Goal: Task Accomplishment & Management: Manage account settings

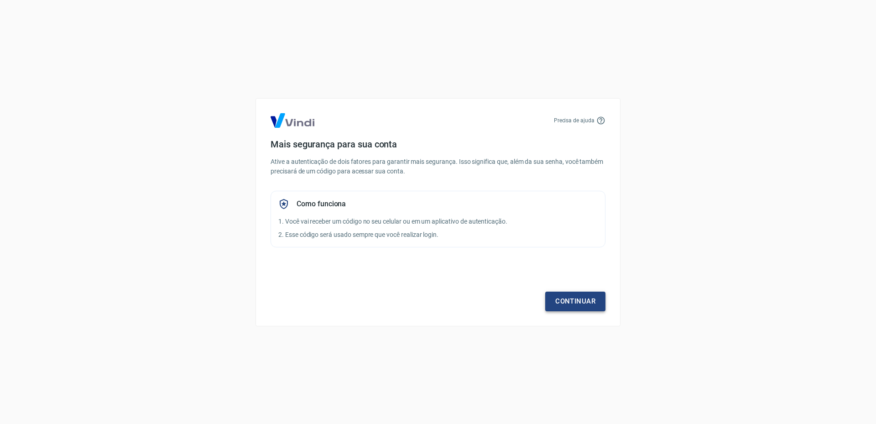
click at [578, 299] on link "Continuar" at bounding box center [575, 300] width 60 height 19
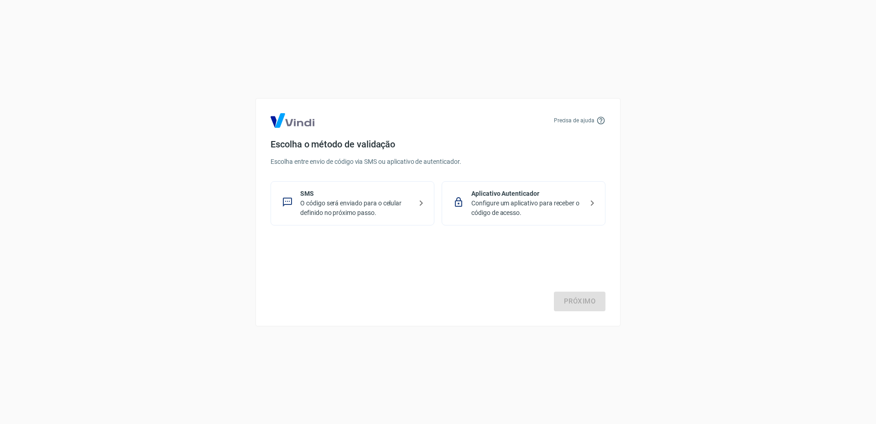
click at [361, 196] on p "SMS" at bounding box center [356, 194] width 112 height 10
click at [569, 296] on link "Próximo" at bounding box center [580, 300] width 52 height 19
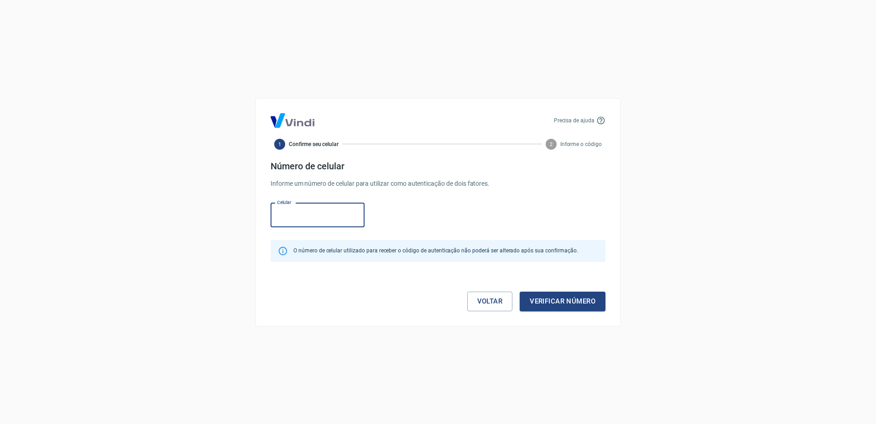
click at [333, 217] on input "Celular" at bounding box center [317, 215] width 94 height 24
type input "(62) 99341-0121"
click at [575, 298] on button "Verificar número" at bounding box center [563, 300] width 86 height 19
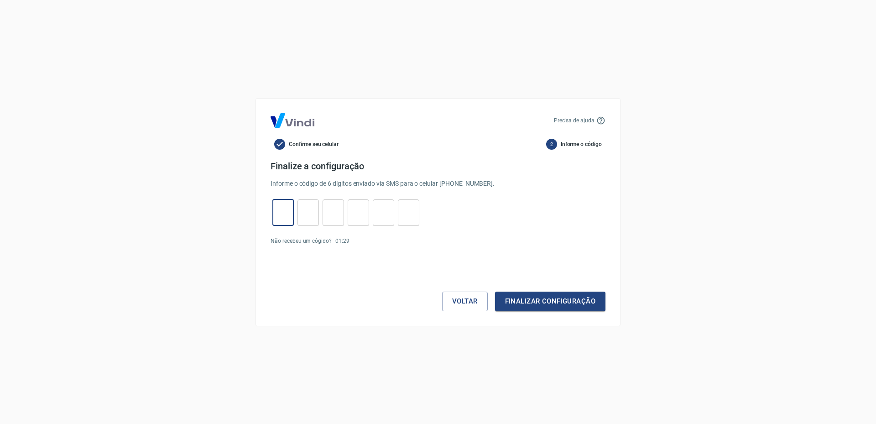
click at [287, 216] on input "tel" at bounding box center [282, 213] width 21 height 20
type input "9"
type input "7"
type input "2"
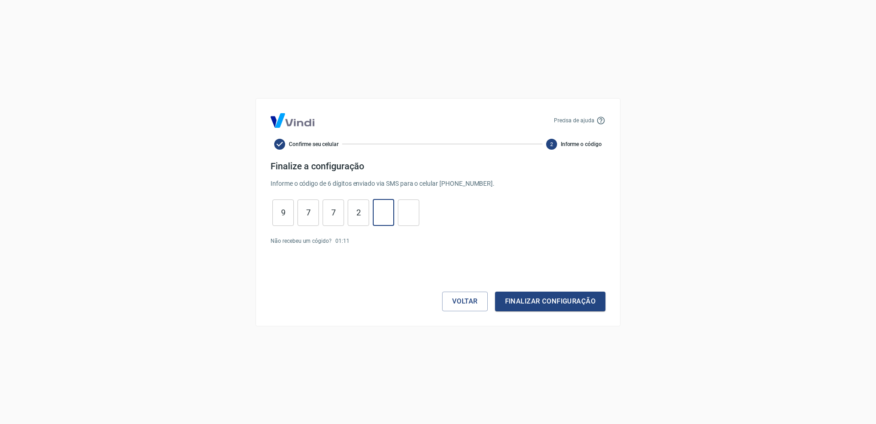
type input "9"
type input "7"
click at [512, 297] on button "Finalizar configuração" at bounding box center [550, 300] width 110 height 19
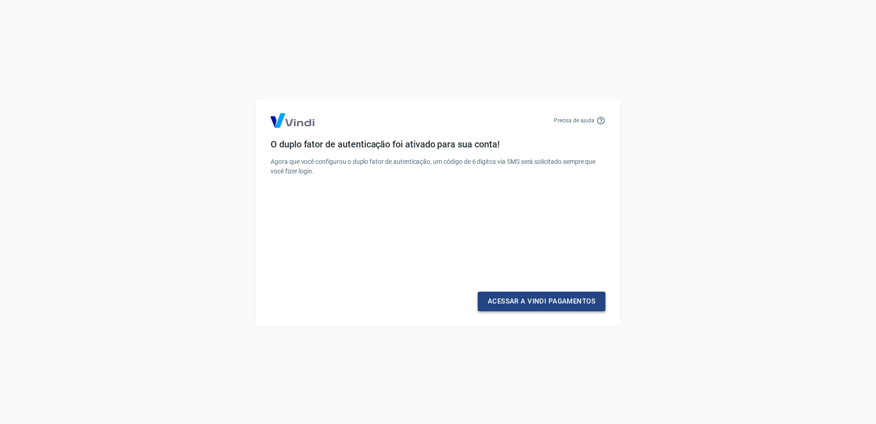
click at [509, 294] on link "Acessar a Vindi Pagamentos" at bounding box center [542, 300] width 128 height 19
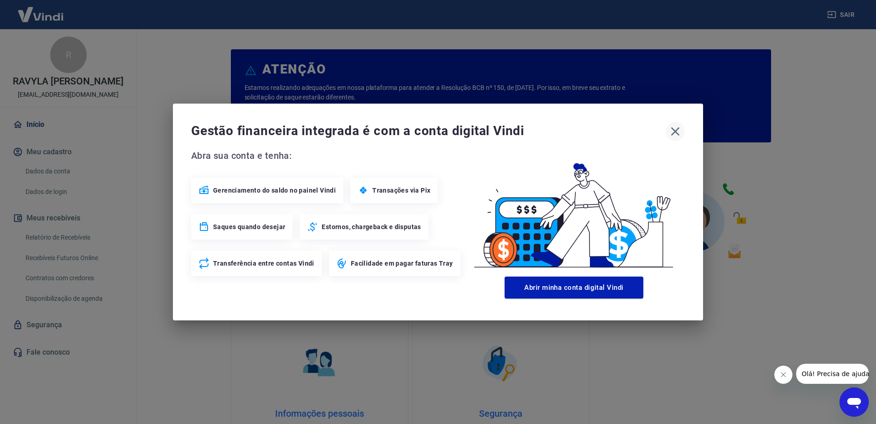
click at [667, 131] on button "button" at bounding box center [674, 131] width 19 height 19
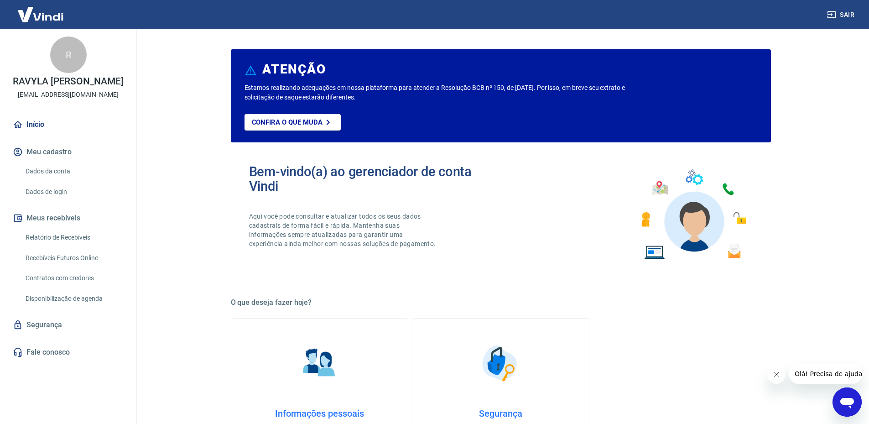
drag, startPoint x: 35, startPoint y: 156, endPoint x: 41, endPoint y: 157, distance: 6.0
click at [35, 156] on button "Meu cadastro" at bounding box center [68, 152] width 114 height 20
click at [58, 228] on button "Meus recebíveis" at bounding box center [68, 218] width 114 height 20
click at [66, 247] on link "Relatório de Recebíveis" at bounding box center [74, 237] width 104 height 19
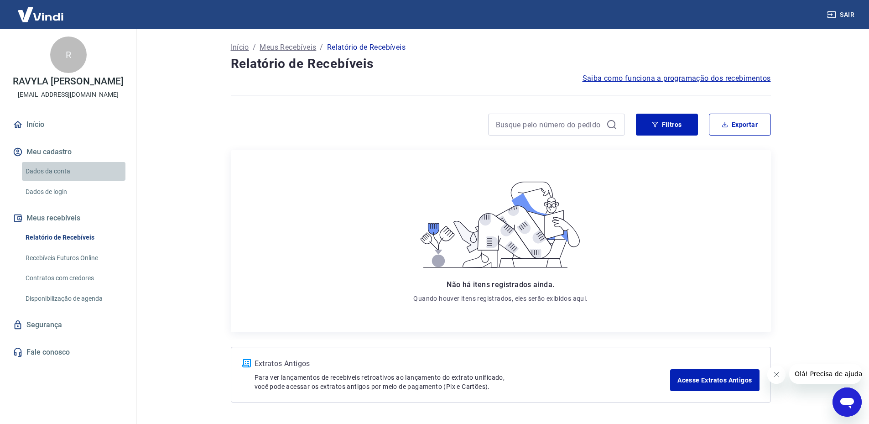
click at [47, 179] on link "Dados da conta" at bounding box center [74, 171] width 104 height 19
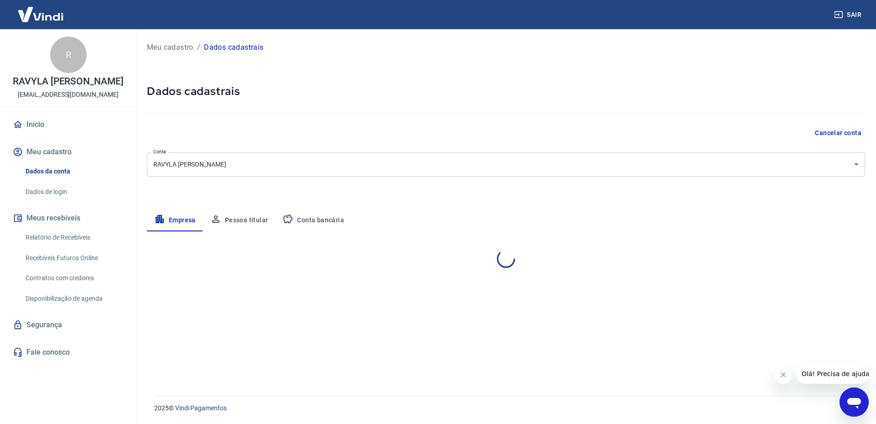
select select "GO"
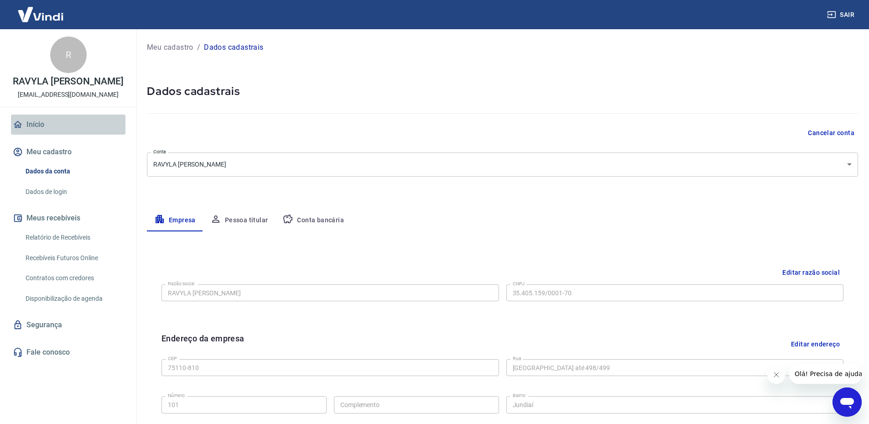
click at [37, 135] on link "Início" at bounding box center [68, 124] width 114 height 20
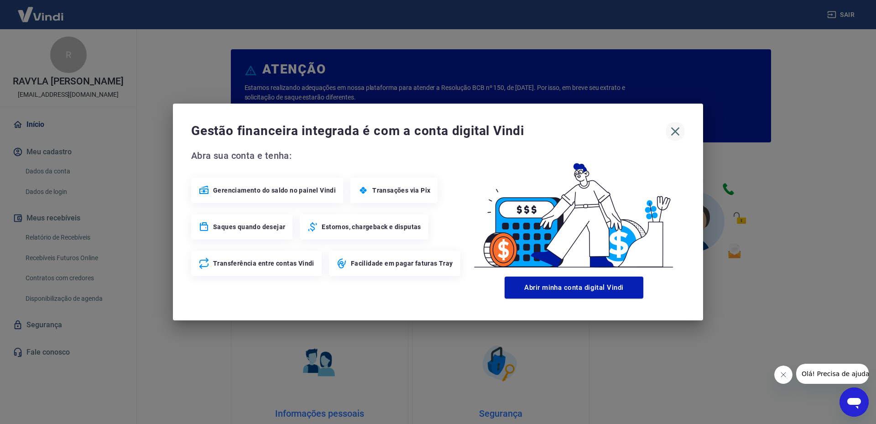
click at [679, 131] on icon "button" at bounding box center [675, 131] width 15 height 15
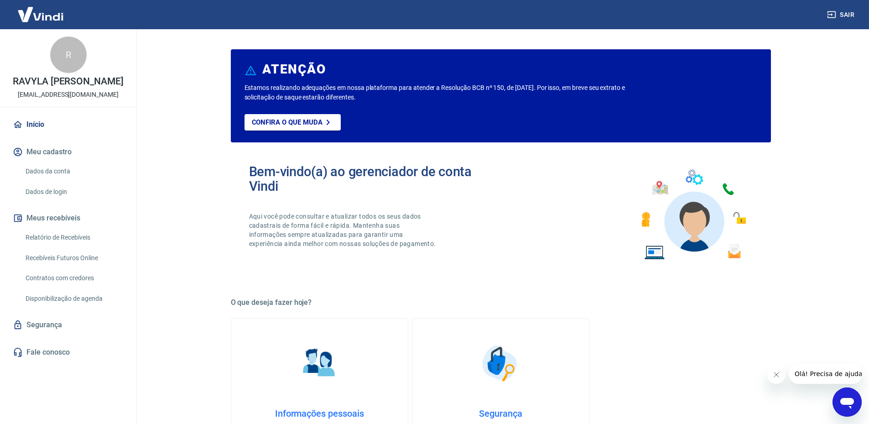
click at [839, 16] on button "Sair" at bounding box center [841, 14] width 33 height 17
